Goal: Task Accomplishment & Management: Use online tool/utility

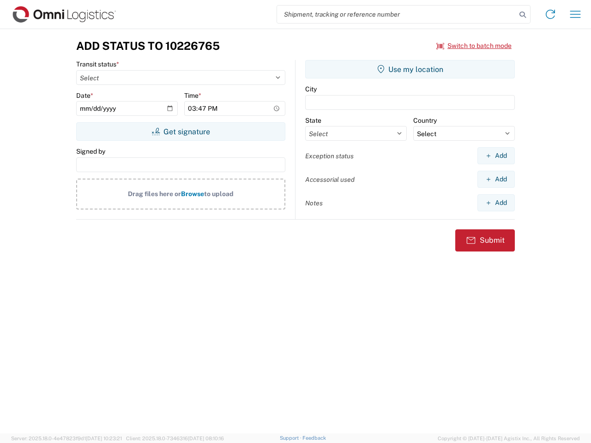
click at [397, 14] on input "search" at bounding box center [396, 15] width 239 height 18
click at [523, 15] on icon at bounding box center [522, 14] width 13 height 13
click at [550, 14] on icon at bounding box center [550, 14] width 15 height 15
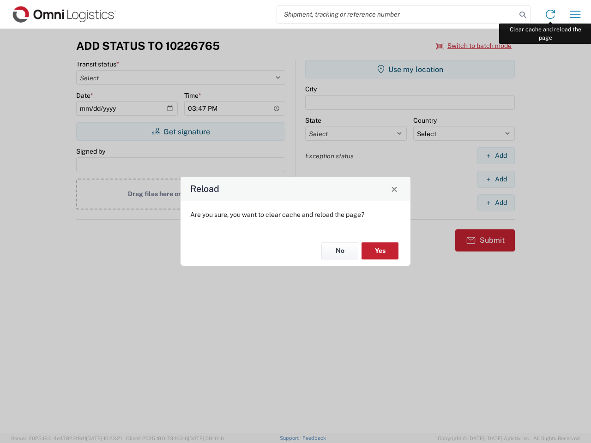
click at [575, 14] on div "Reload Are you sure, you want to clear cache and reload the page? No Yes" at bounding box center [295, 221] width 591 height 443
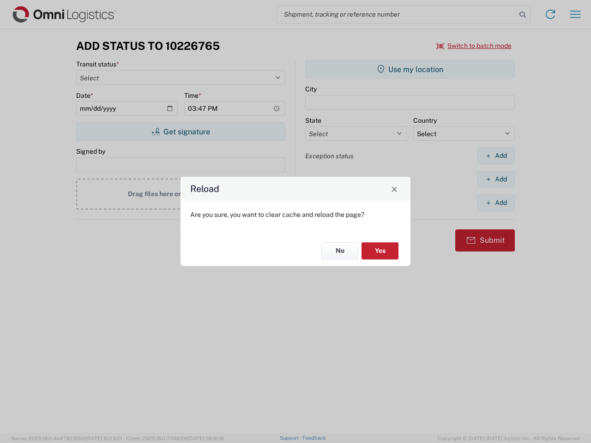
click at [474, 46] on div "Reload Are you sure, you want to clear cache and reload the page? No Yes" at bounding box center [295, 221] width 591 height 443
click at [181, 132] on div "Reload Are you sure, you want to clear cache and reload the page? No Yes" at bounding box center [295, 221] width 591 height 443
click at [410, 69] on div "Reload Are you sure, you want to clear cache and reload the page? No Yes" at bounding box center [295, 221] width 591 height 443
click at [496, 156] on div "Reload Are you sure, you want to clear cache and reload the page? No Yes" at bounding box center [295, 221] width 591 height 443
click at [496, 179] on div "Reload Are you sure, you want to clear cache and reload the page? No Yes" at bounding box center [295, 221] width 591 height 443
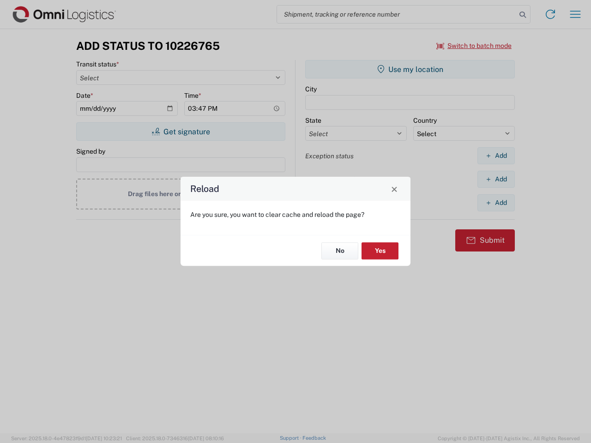
click at [496, 203] on div "Reload Are you sure, you want to clear cache and reload the page? No Yes" at bounding box center [295, 221] width 591 height 443
